Goal: Information Seeking & Learning: Understand process/instructions

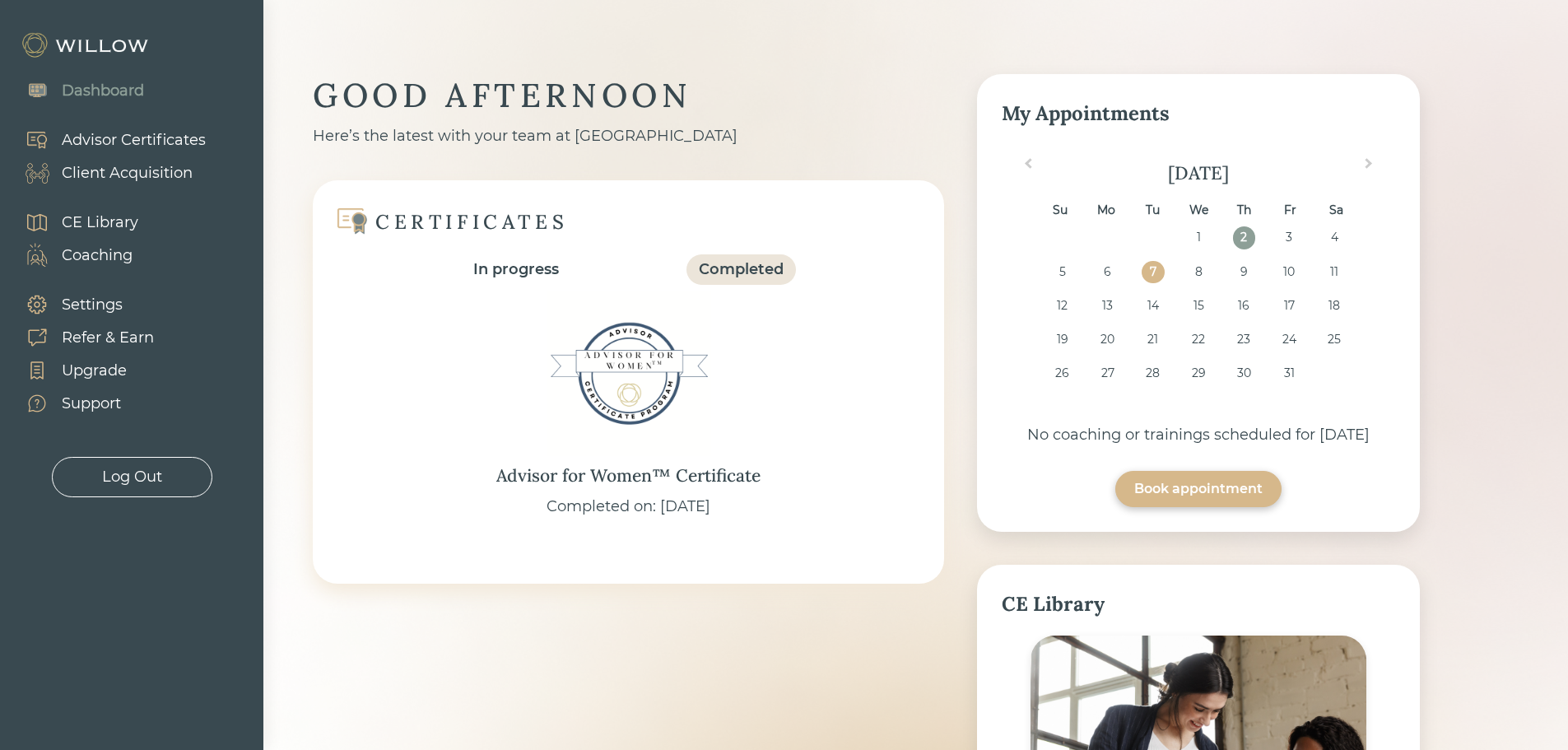
click at [110, 173] on div "Client Acquisition" at bounding box center [127, 173] width 131 height 22
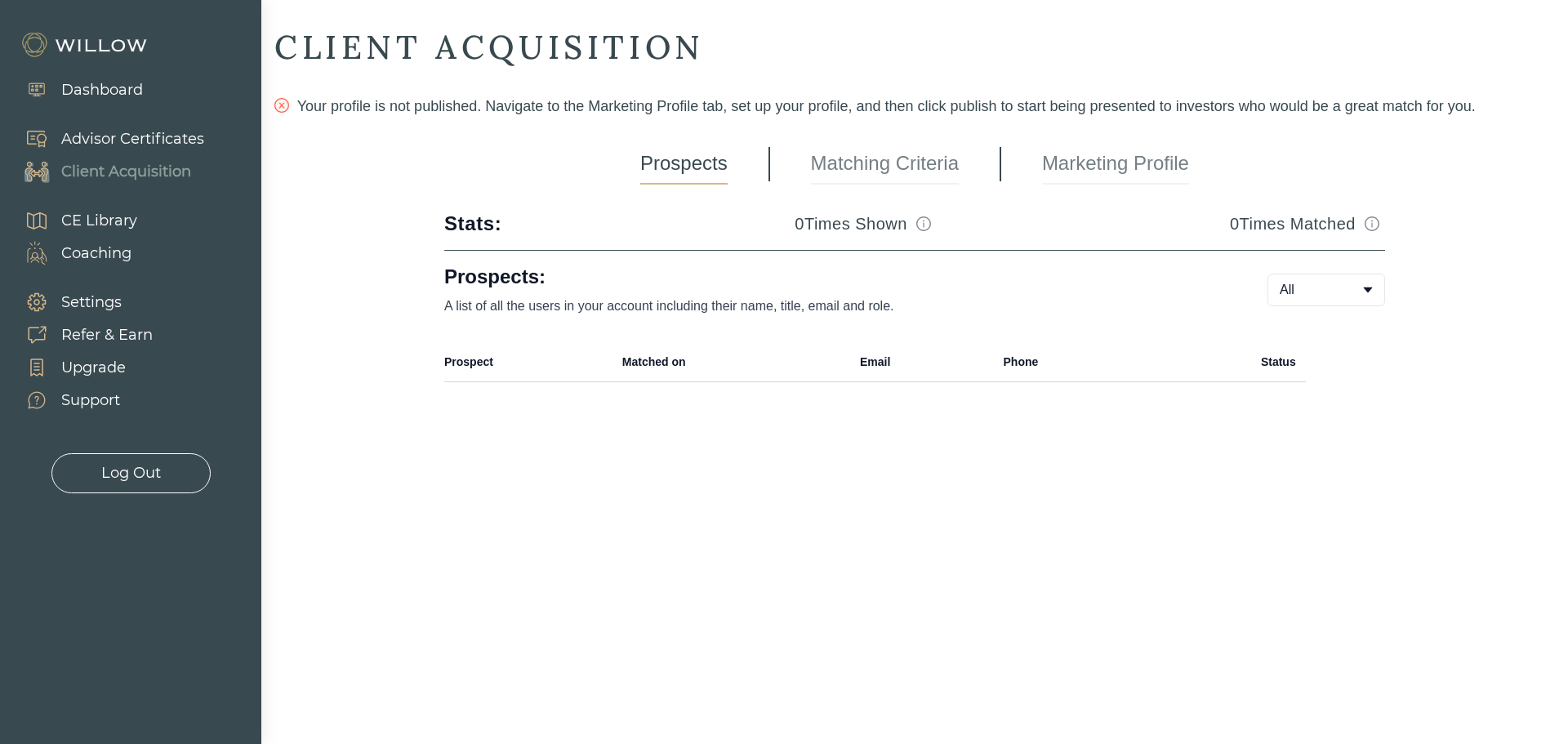
click at [1105, 163] on link "Marketing Profile" at bounding box center [1115, 164] width 147 height 41
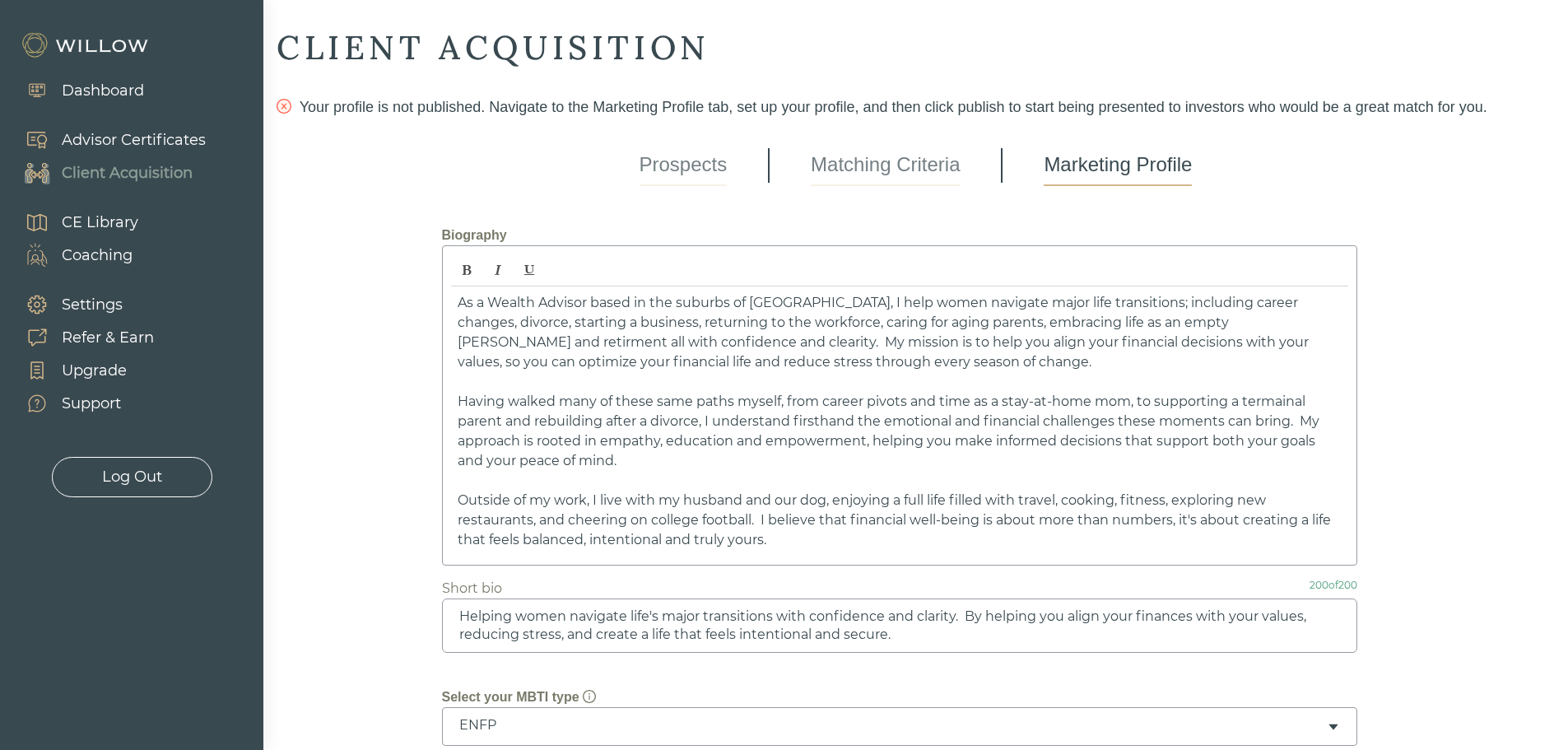
click at [931, 170] on link "Matching Criteria" at bounding box center [885, 165] width 149 height 42
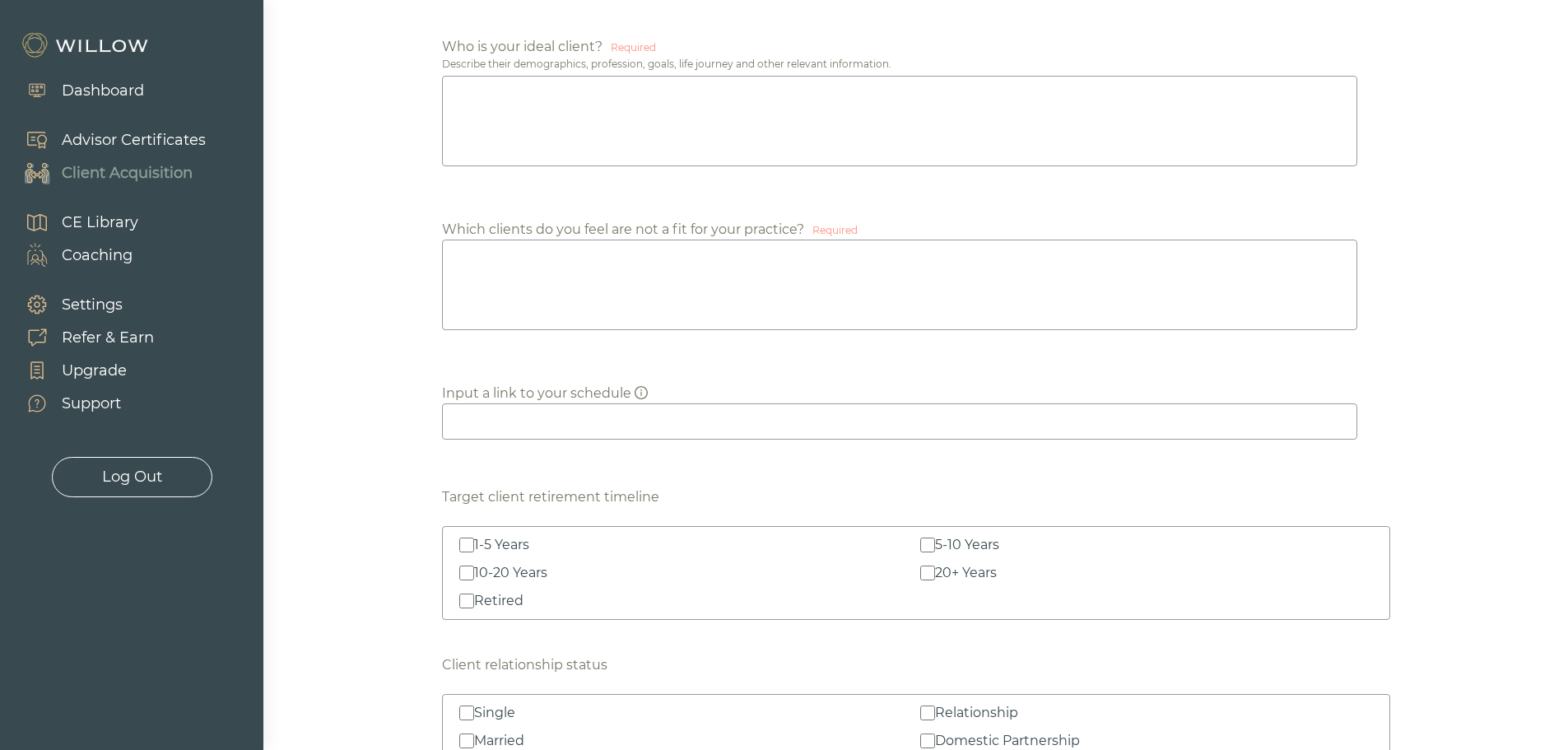
scroll to position [1235, 0]
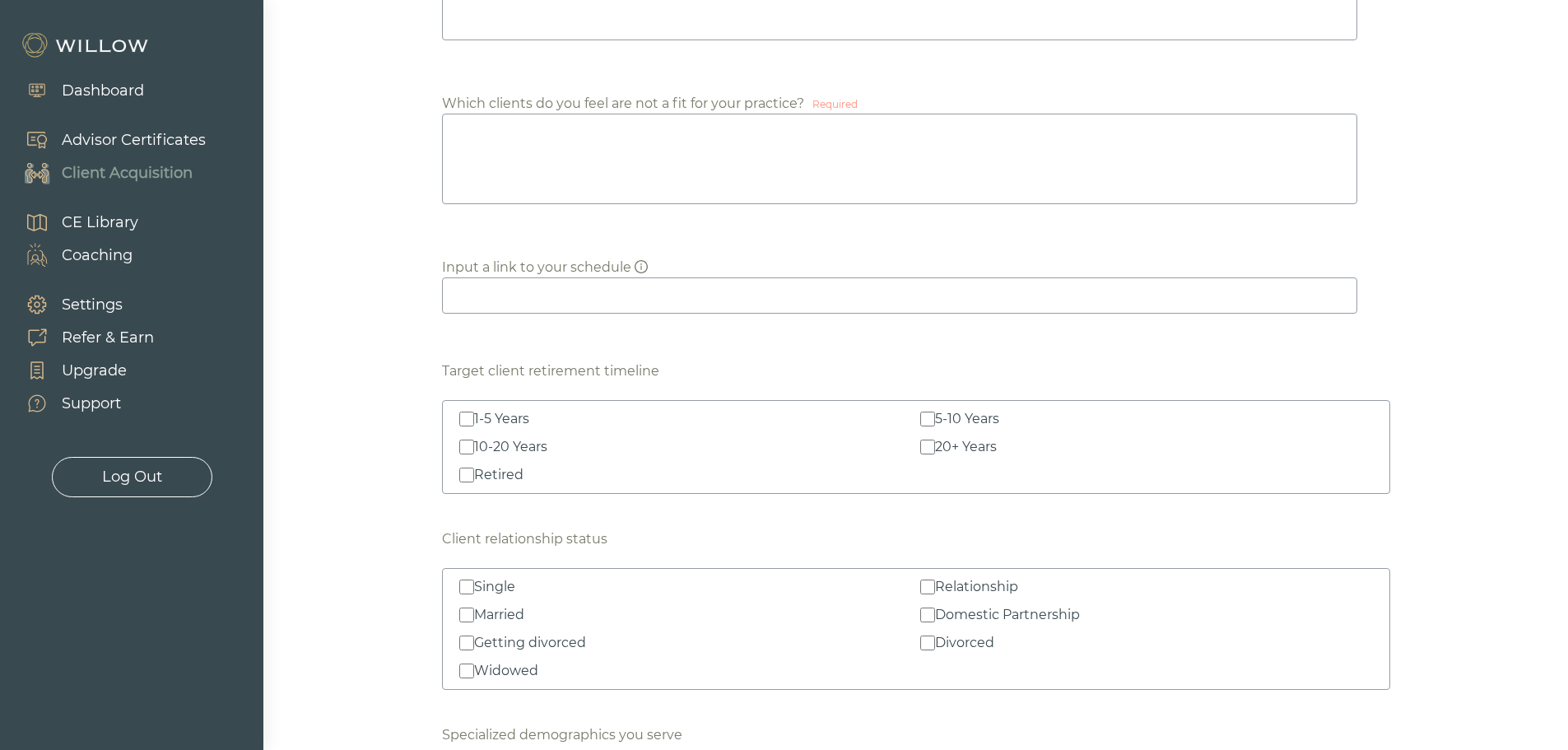
click at [88, 407] on div "Support" at bounding box center [91, 404] width 59 height 22
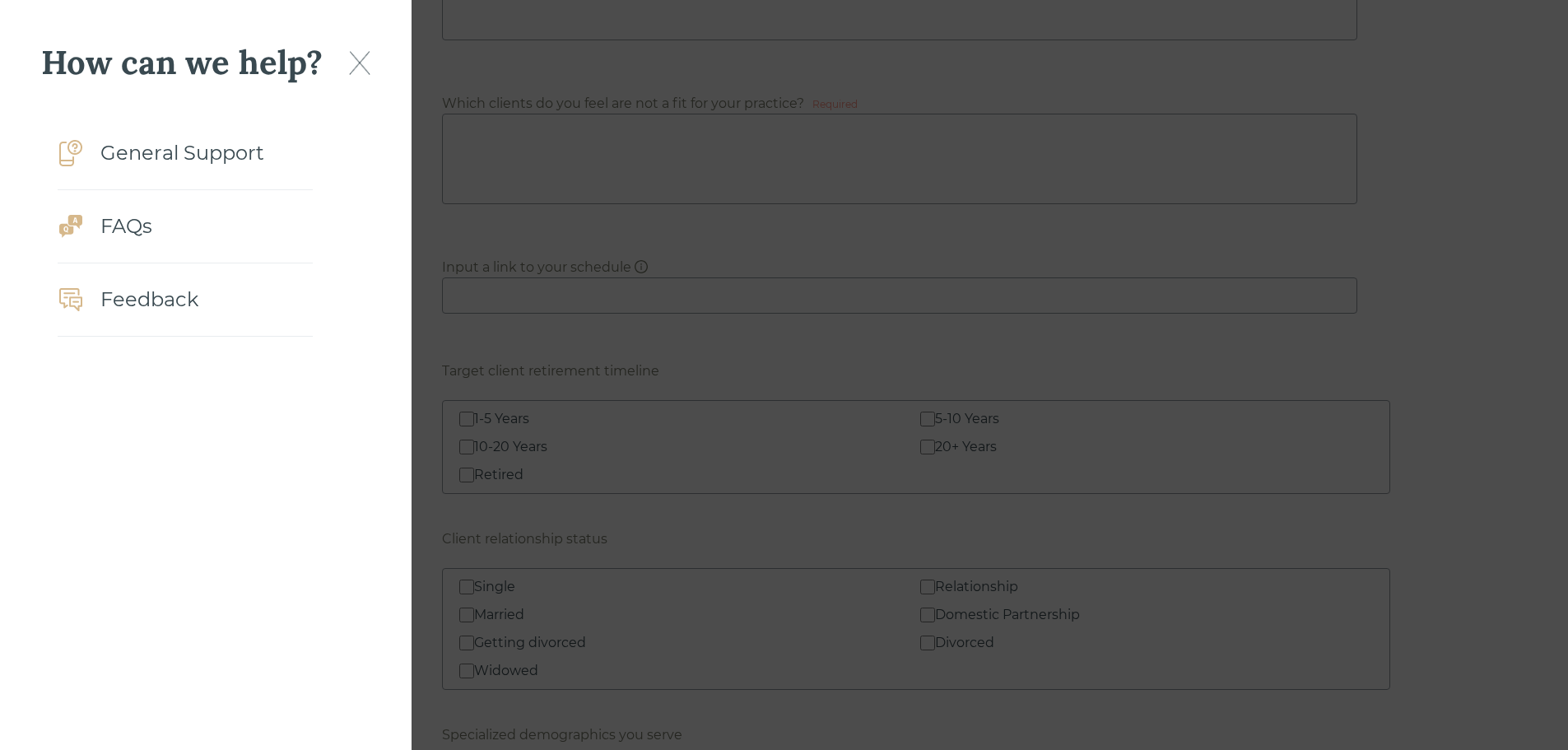
click at [132, 228] on div "FAQs" at bounding box center [126, 227] width 52 height 30
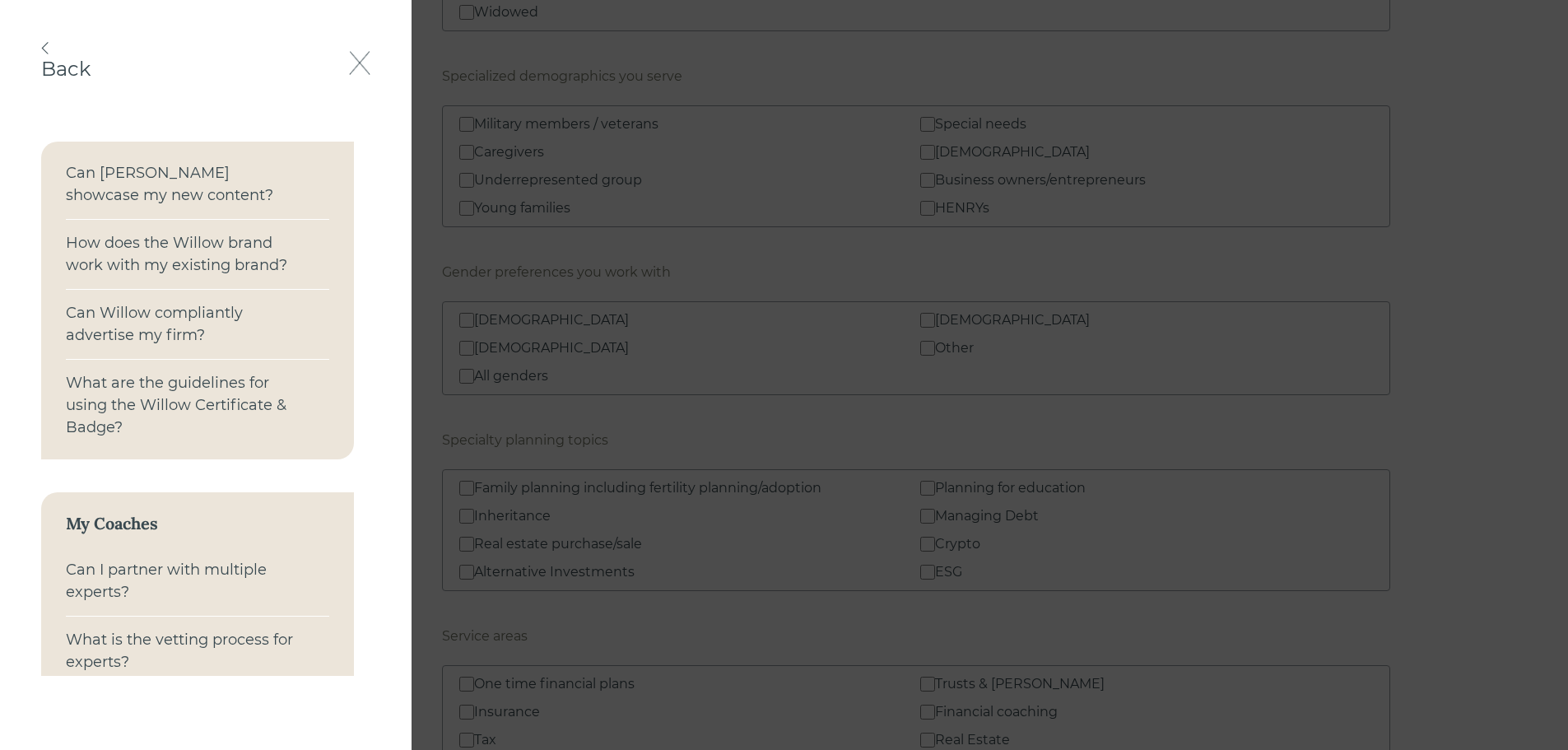
scroll to position [0, 0]
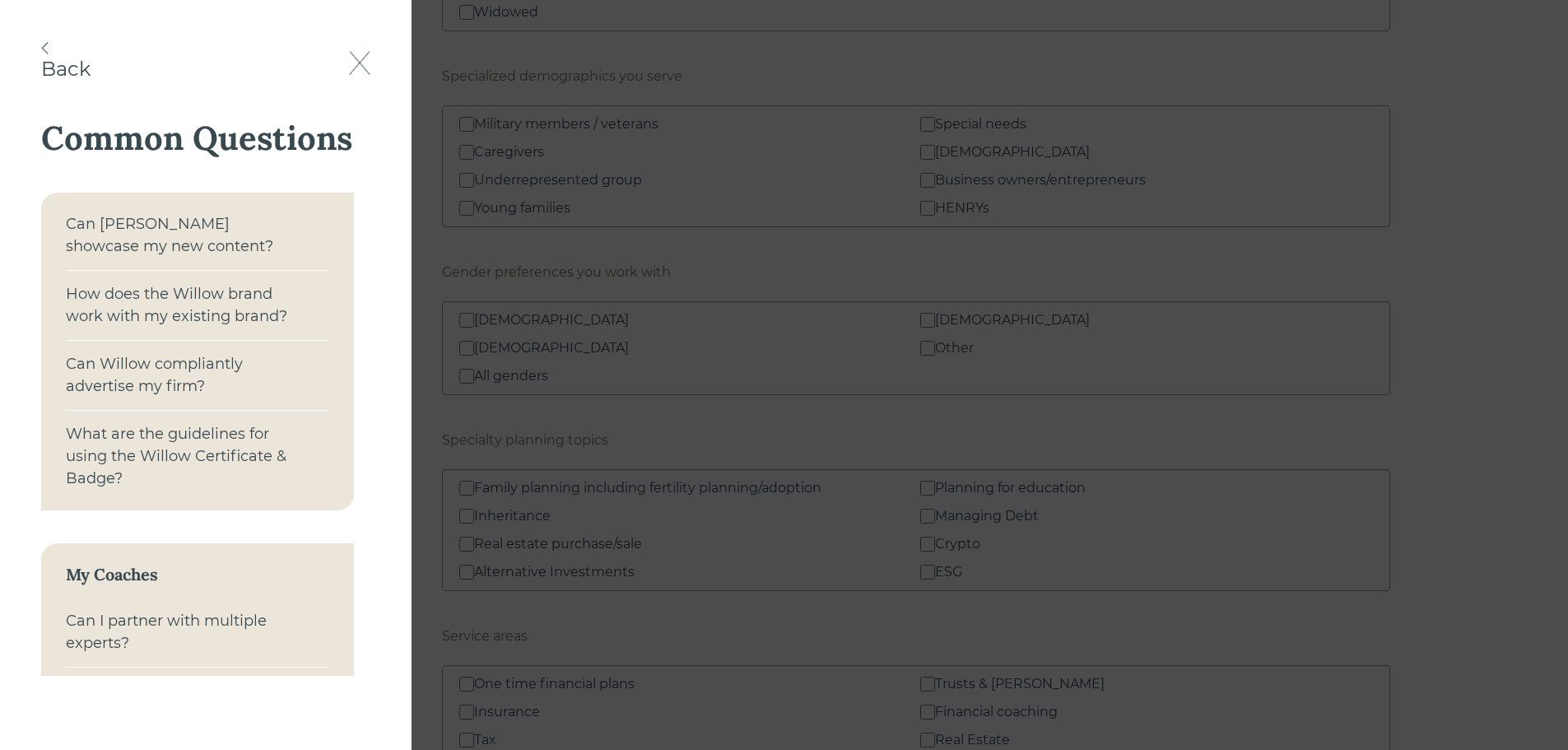
click at [170, 440] on div "What are the guidelines for using the Willow Certificate & Badge?" at bounding box center [183, 457] width 234 height 67
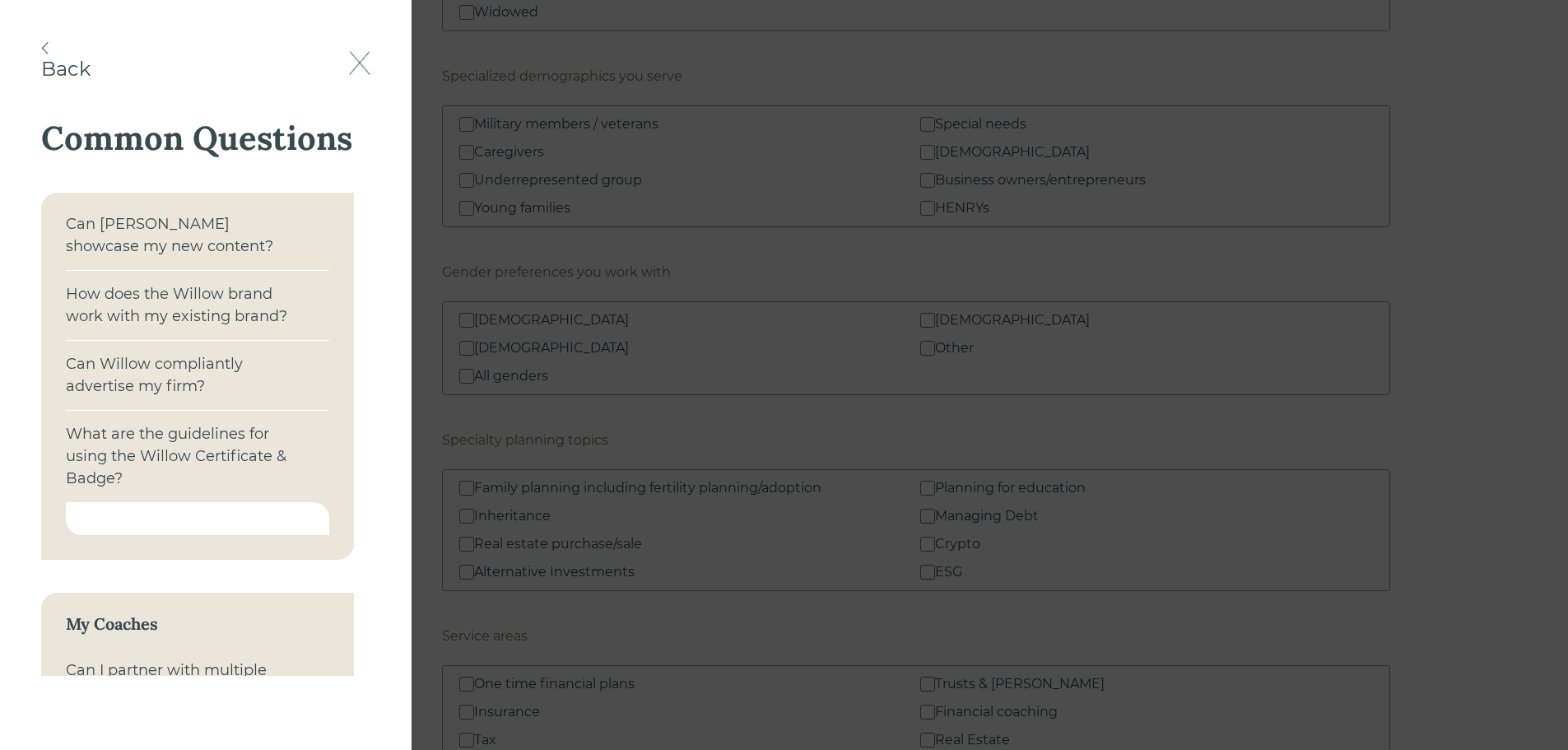
click at [137, 452] on div "What are the guidelines for using the Willow Certificate & Badge?" at bounding box center [183, 457] width 234 height 67
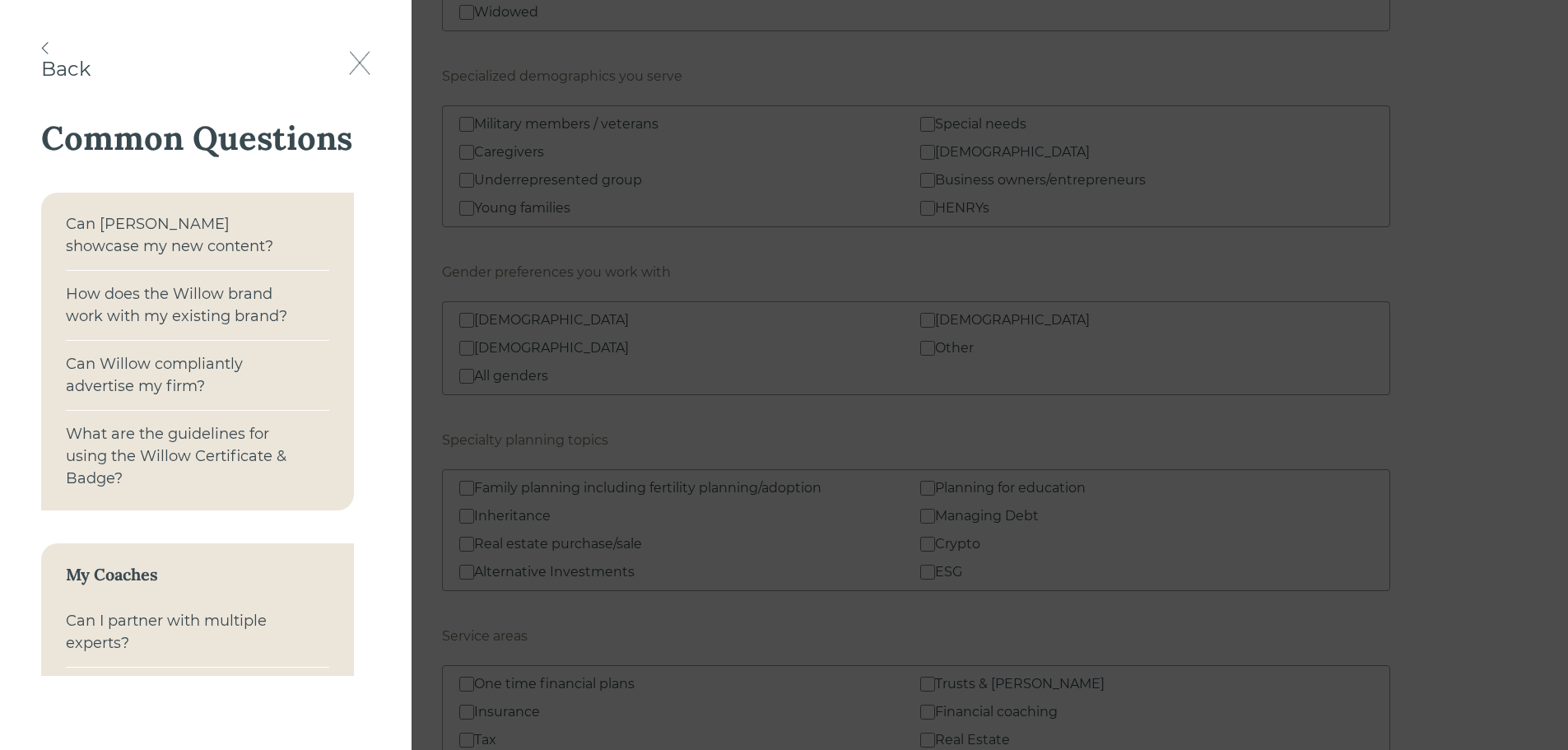
click at [107, 432] on div "What are the guidelines for using the Willow Certificate & Badge?" at bounding box center [183, 457] width 234 height 67
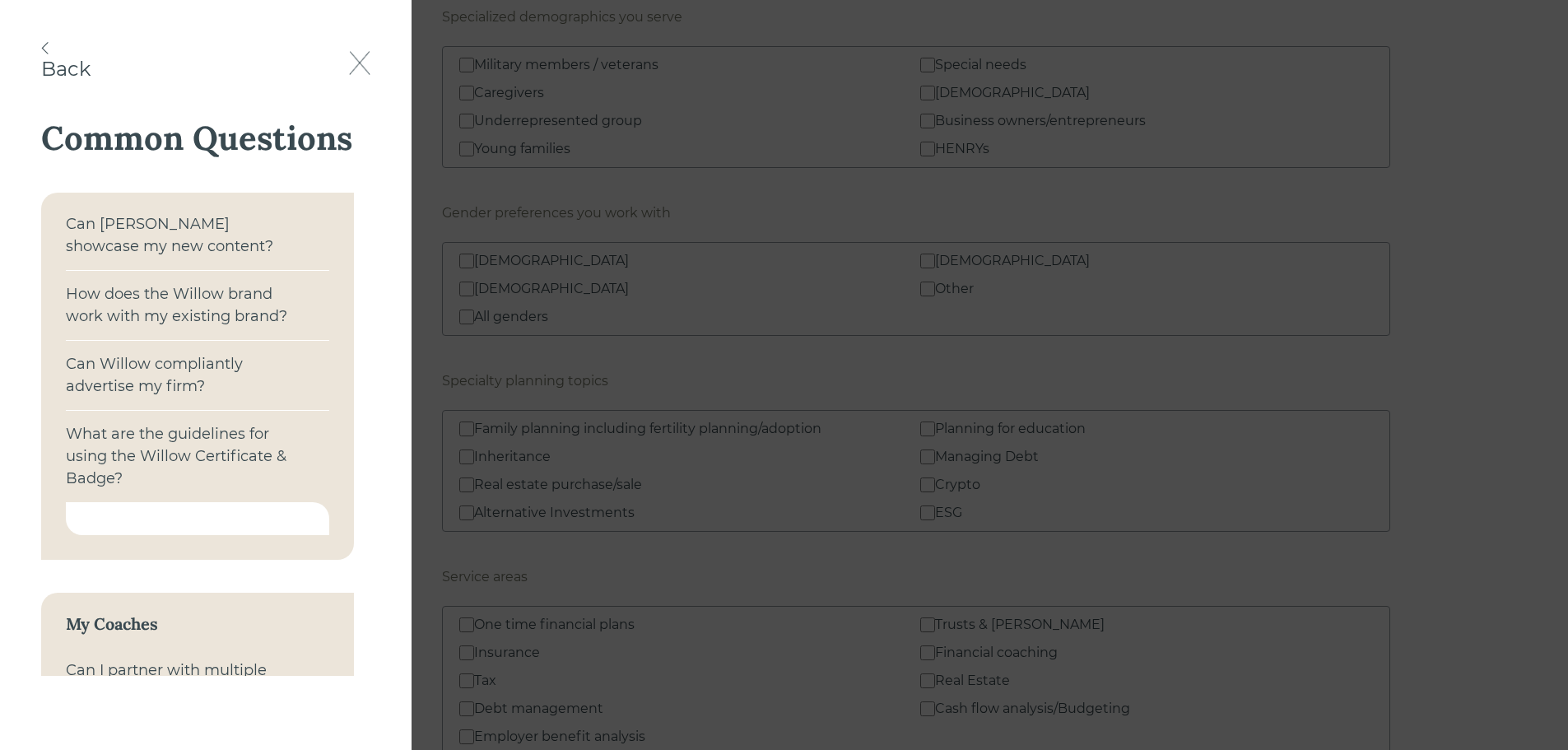
scroll to position [1976, 0]
click at [147, 448] on div "What are the guidelines for using the Willow Certificate & Badge?" at bounding box center [183, 457] width 234 height 67
click at [152, 518] on div at bounding box center [198, 519] width 263 height 33
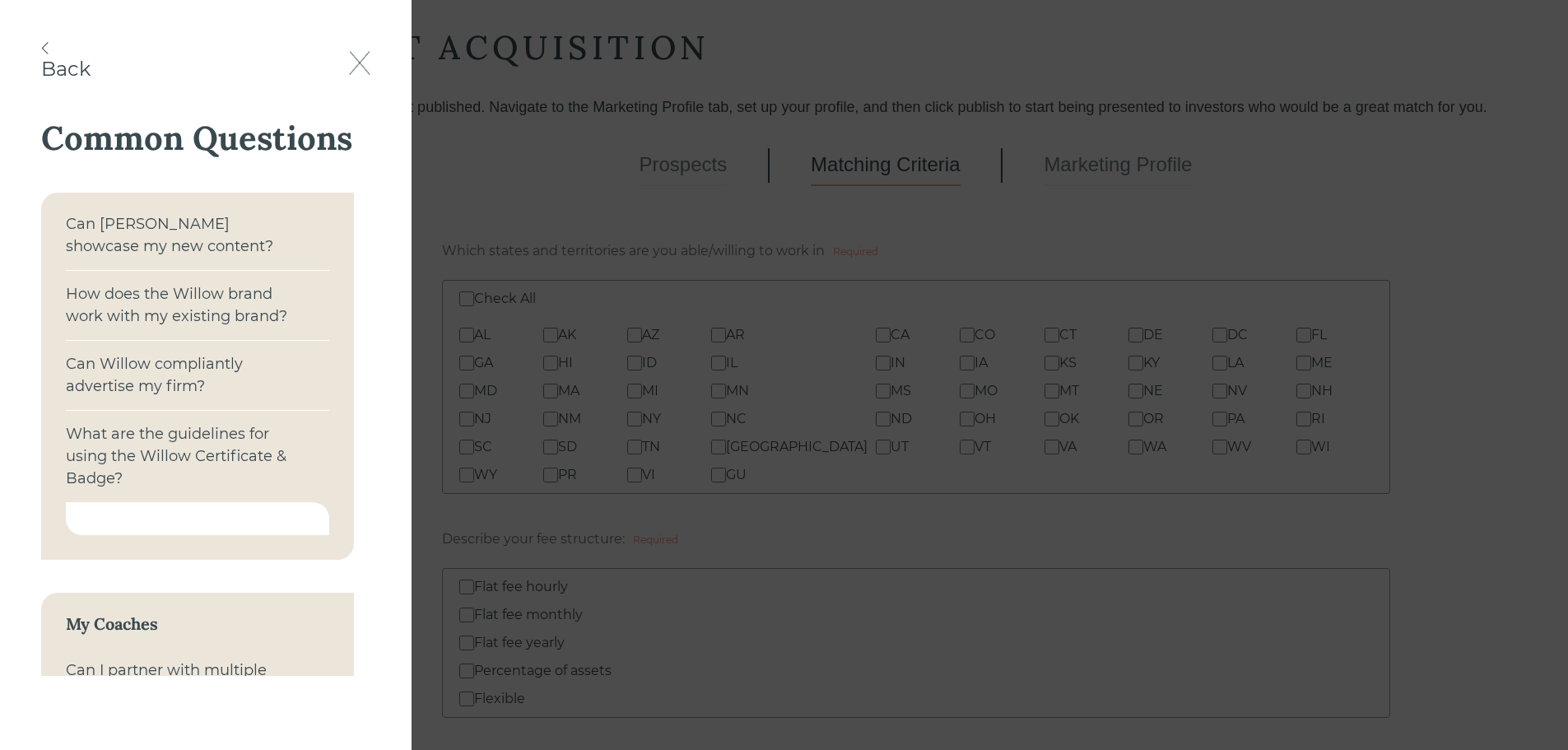
click at [42, 46] on img at bounding box center [45, 49] width 7 height 12
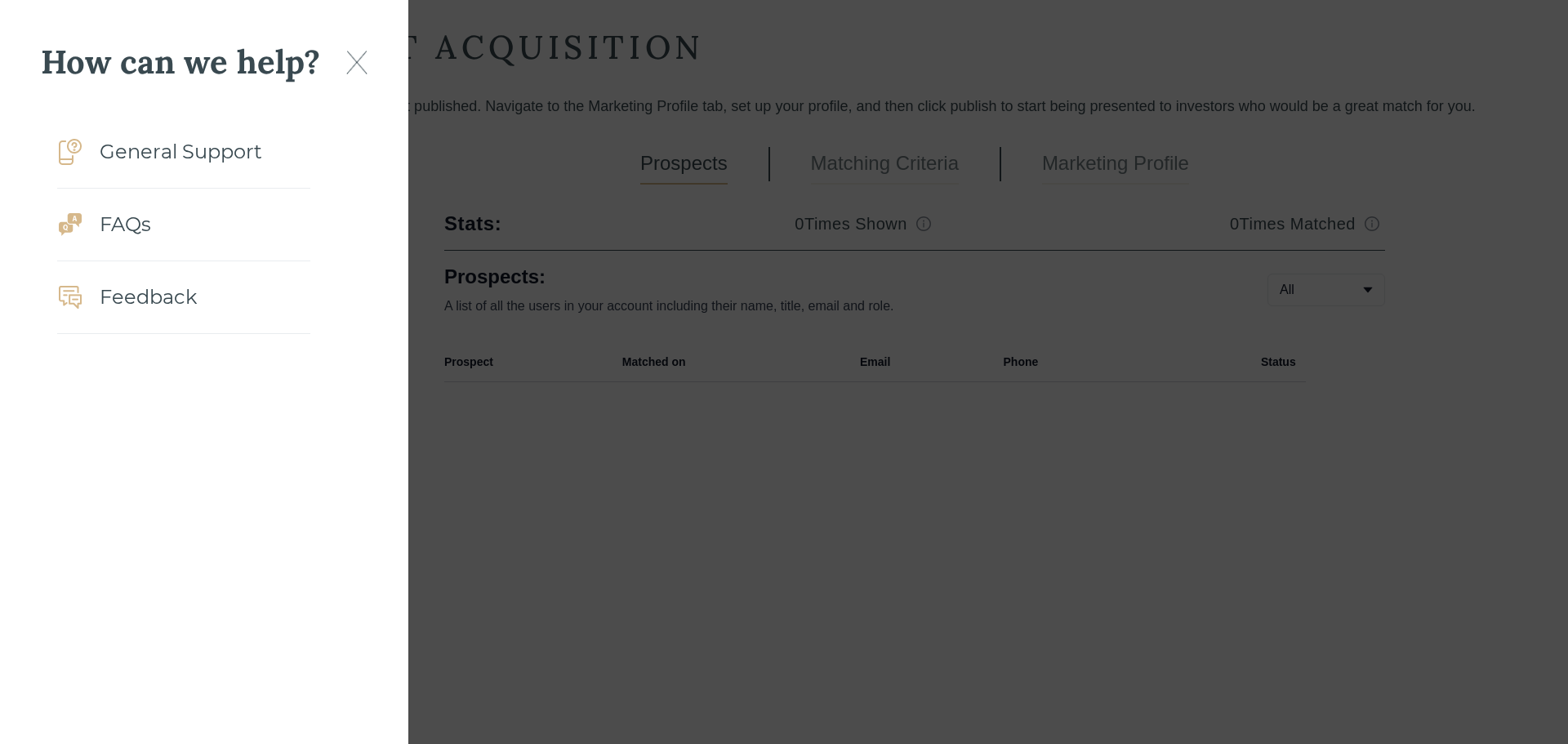
click at [1091, 218] on div at bounding box center [784, 372] width 1568 height 744
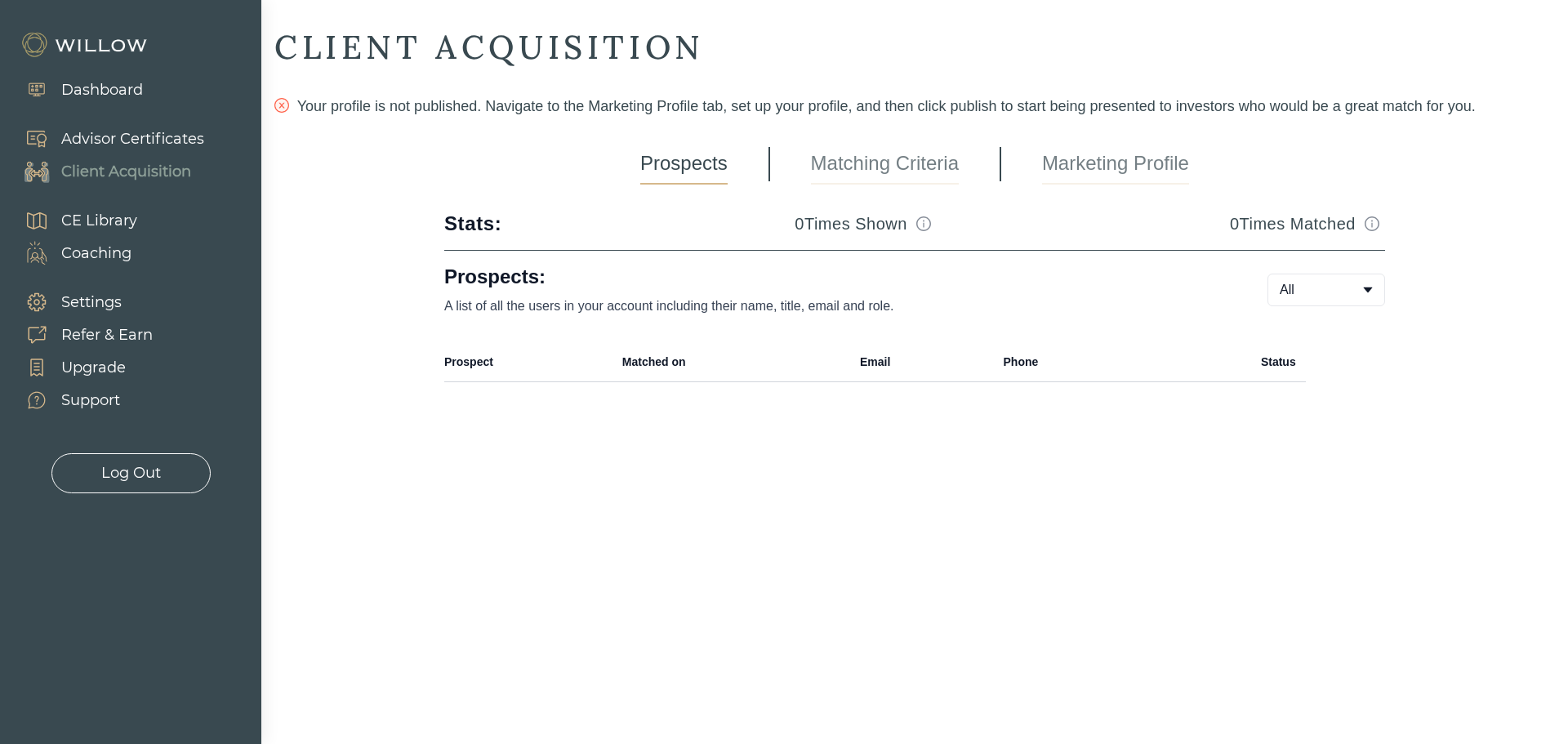
click at [93, 333] on div "Refer & Earn" at bounding box center [107, 335] width 91 height 22
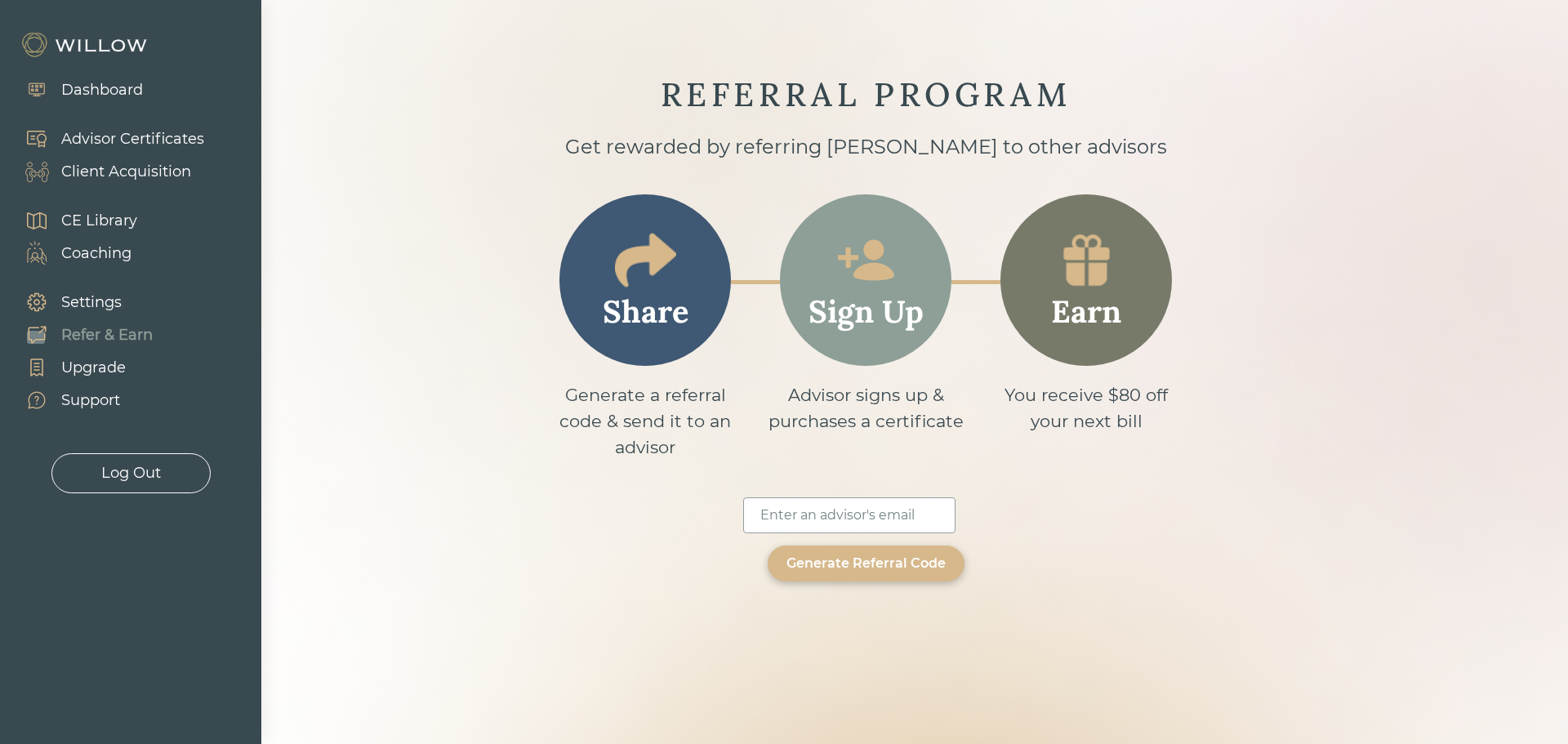
click at [98, 366] on div "Upgrade" at bounding box center [94, 367] width 65 height 22
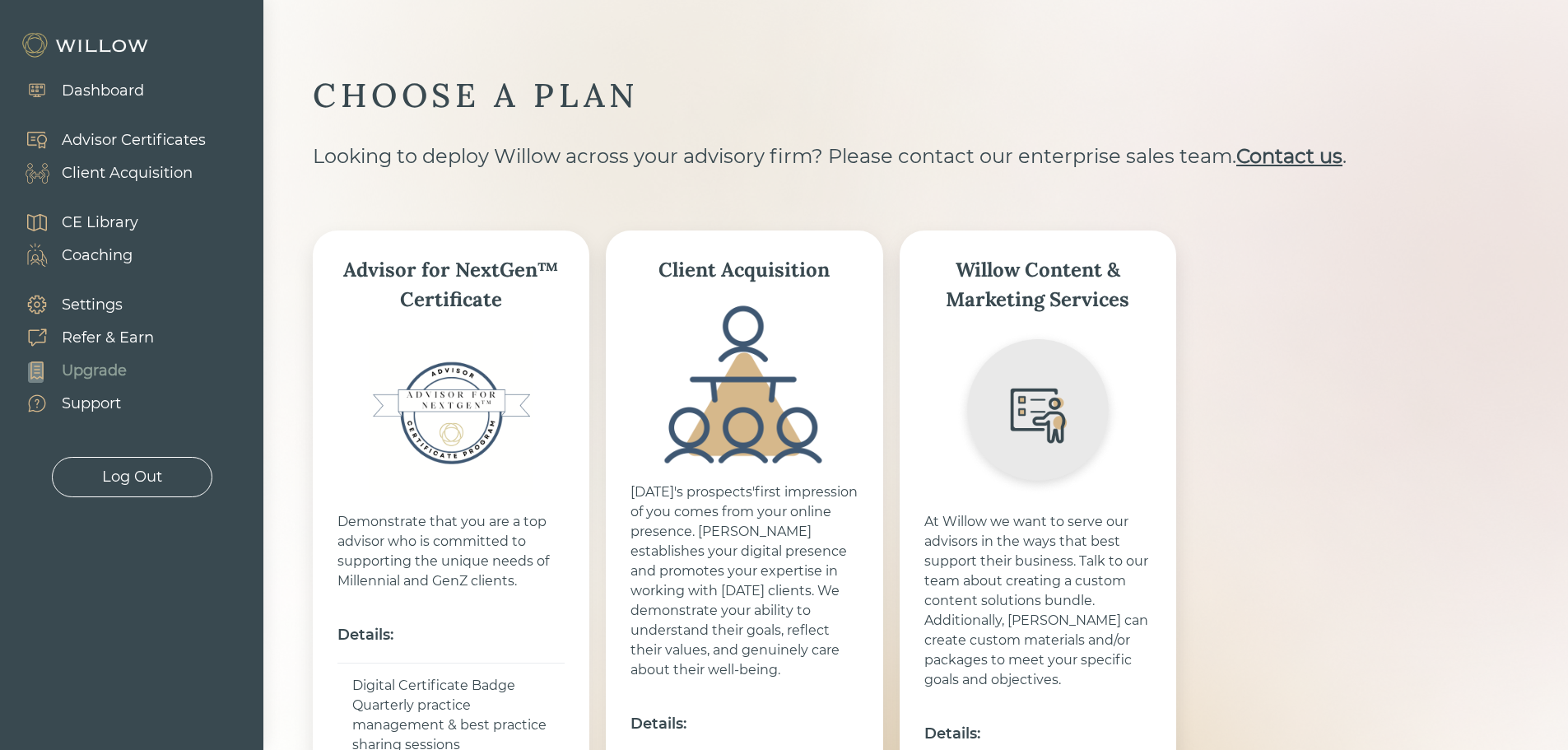
click at [94, 405] on div "Support" at bounding box center [91, 404] width 59 height 22
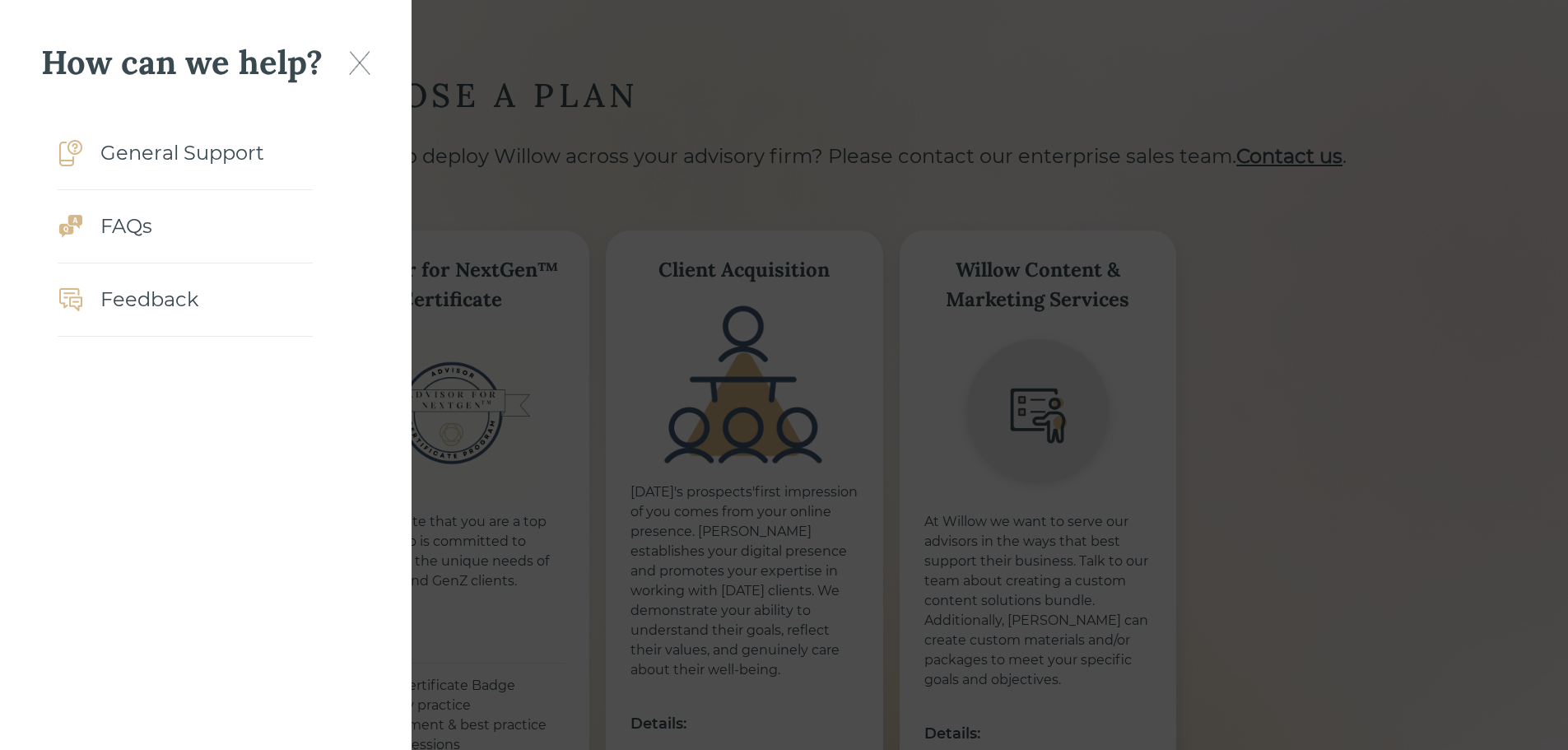
click at [128, 222] on div "FAQs" at bounding box center [126, 227] width 52 height 30
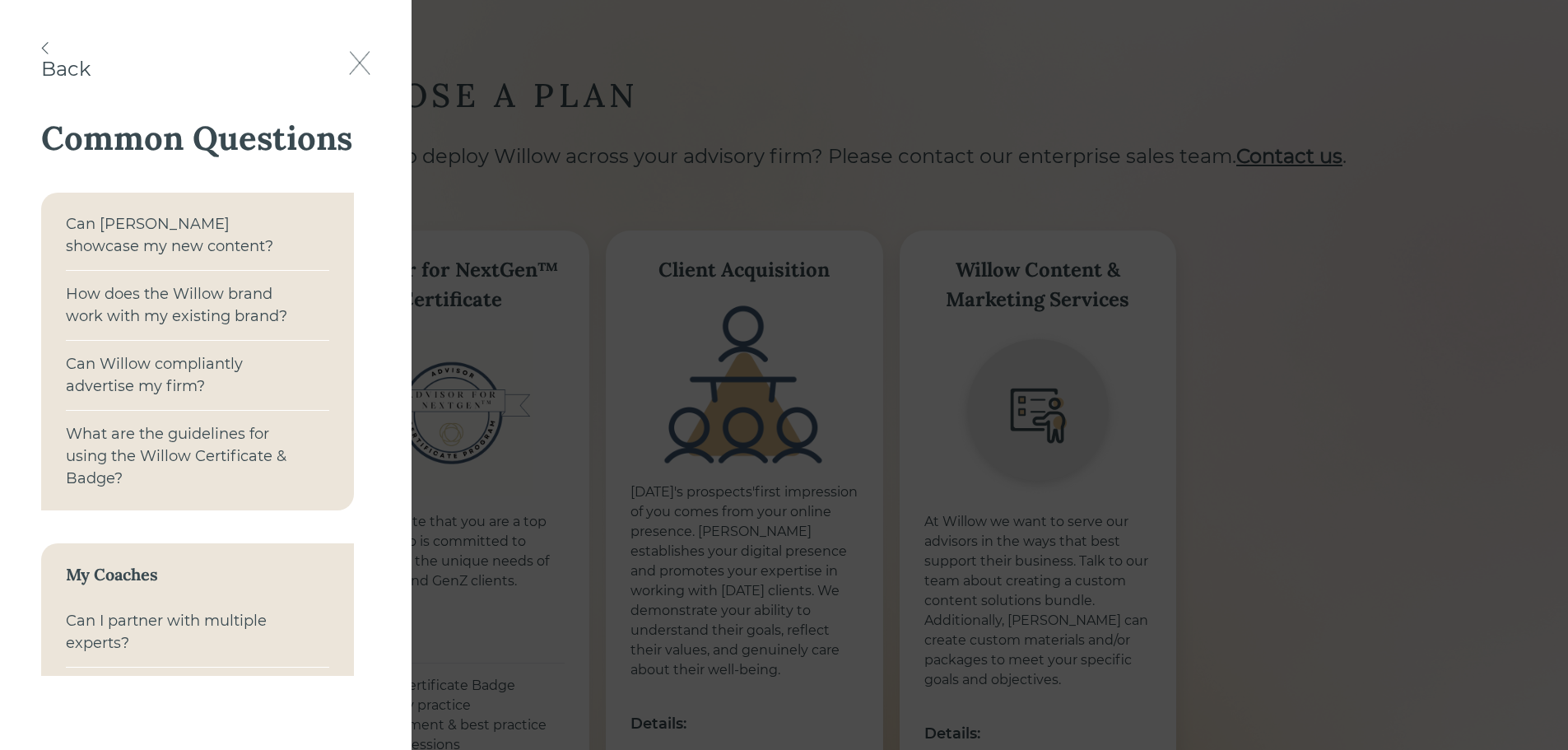
click at [157, 428] on div "What are the guidelines for using the Willow Certificate & Badge?" at bounding box center [183, 457] width 234 height 67
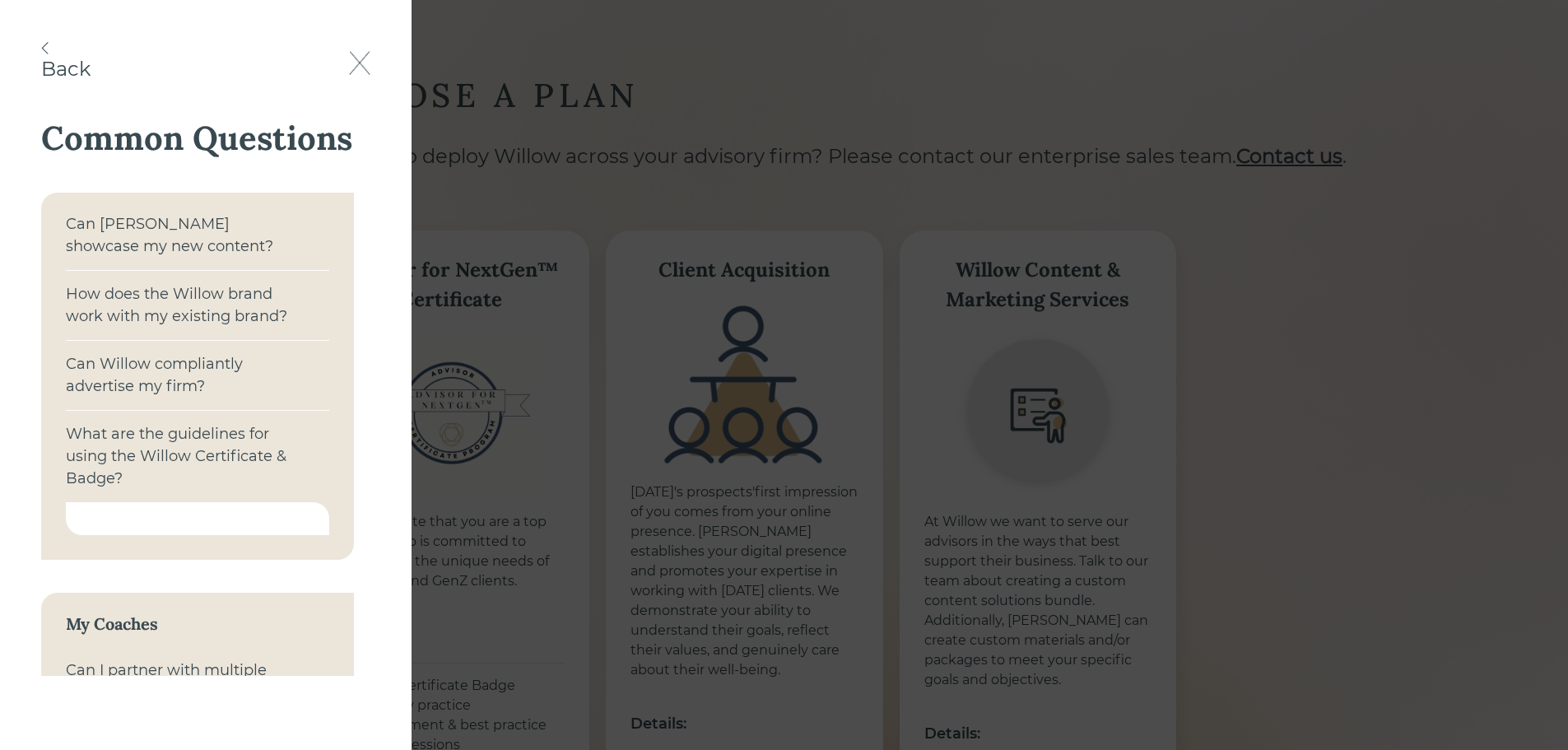
click at [148, 515] on div at bounding box center [198, 519] width 263 height 33
click at [173, 436] on div "What are the guidelines for using the Willow Certificate & Badge?" at bounding box center [183, 457] width 234 height 67
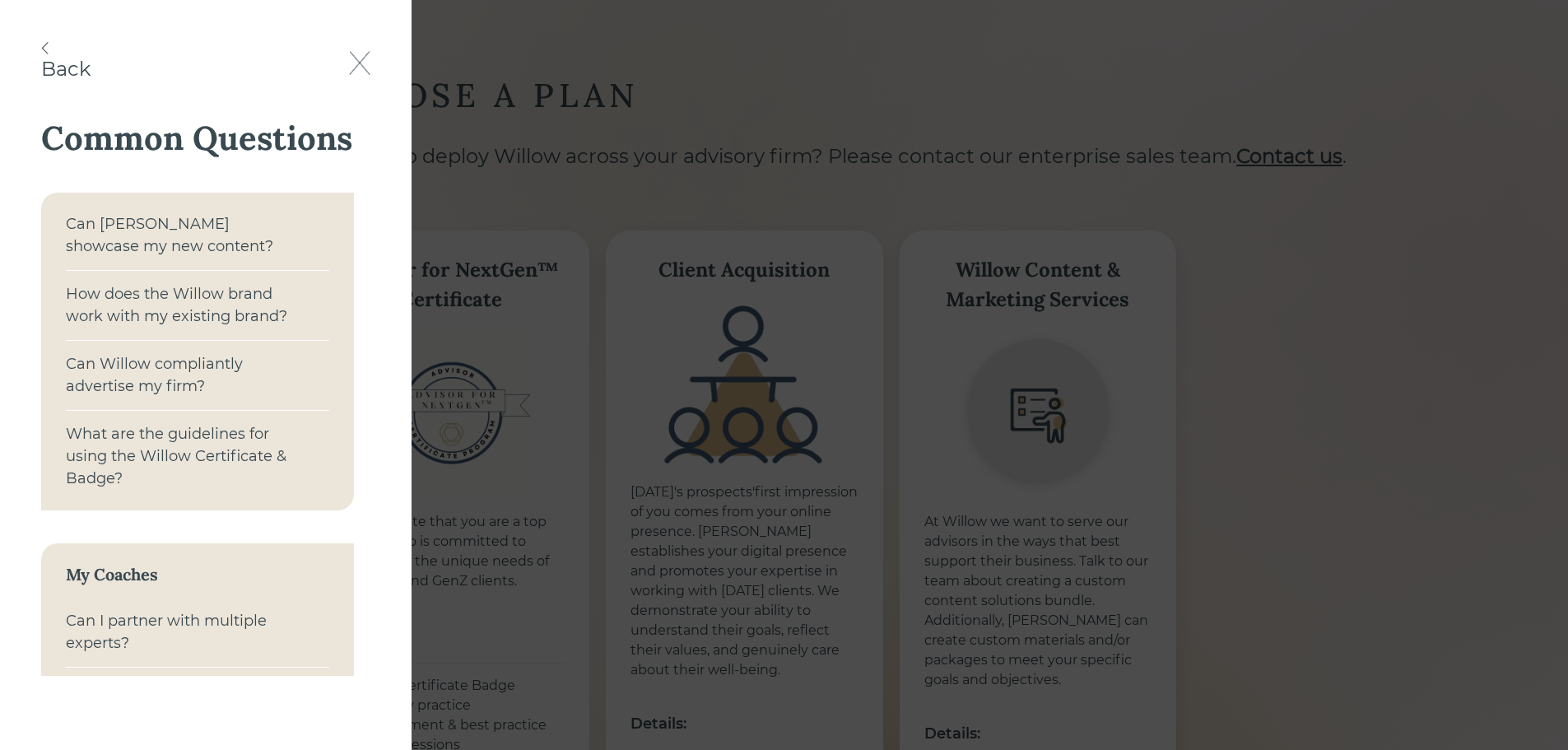
click at [173, 436] on div "What are the guidelines for using the Willow Certificate & Badge?" at bounding box center [183, 457] width 234 height 67
